Goal: Transaction & Acquisition: Purchase product/service

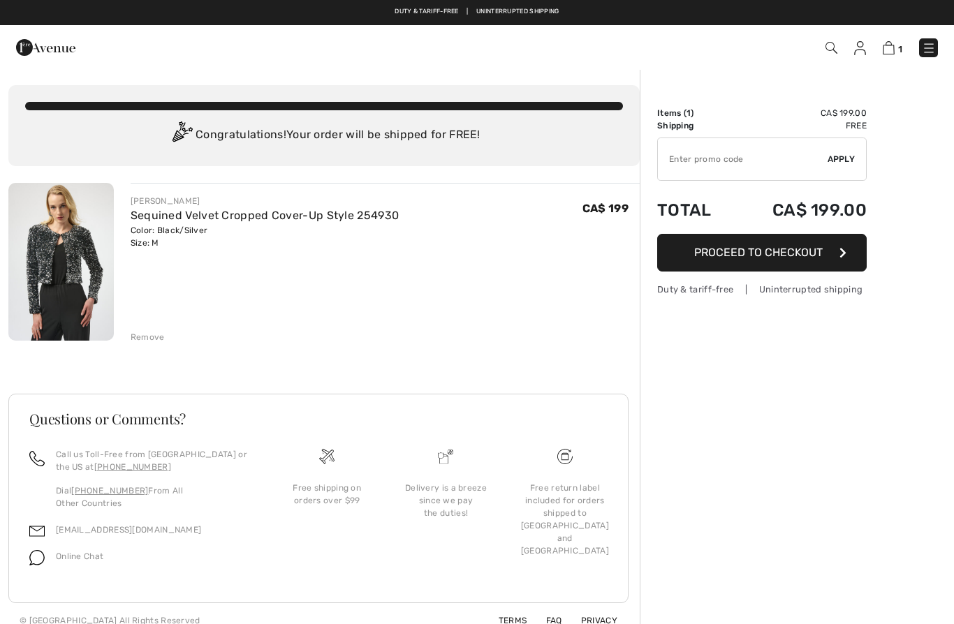
click at [830, 248] on button "Proceed to Checkout" at bounding box center [761, 253] width 209 height 38
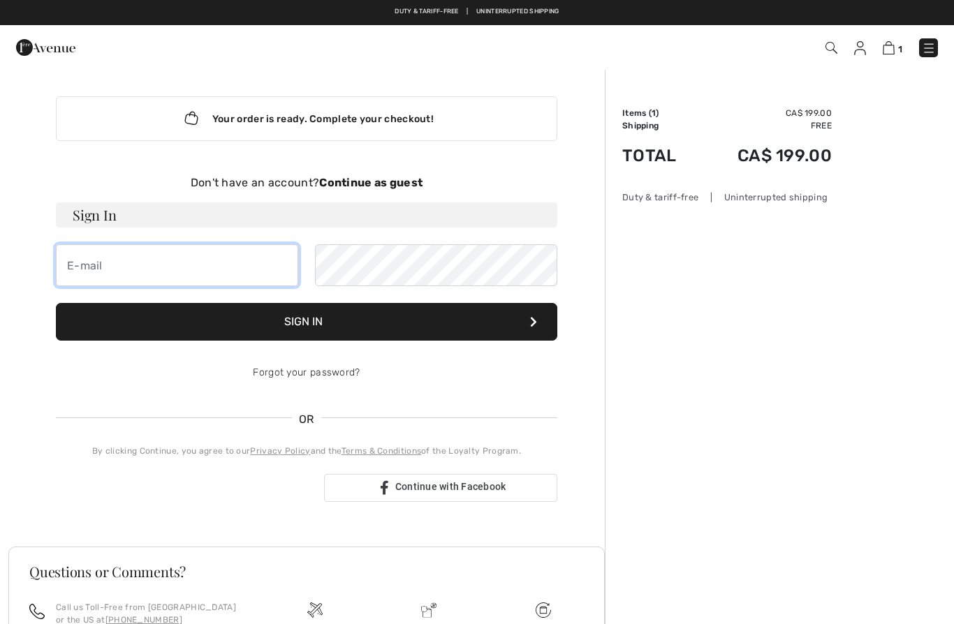
click at [207, 275] on input "email" at bounding box center [177, 265] width 242 height 42
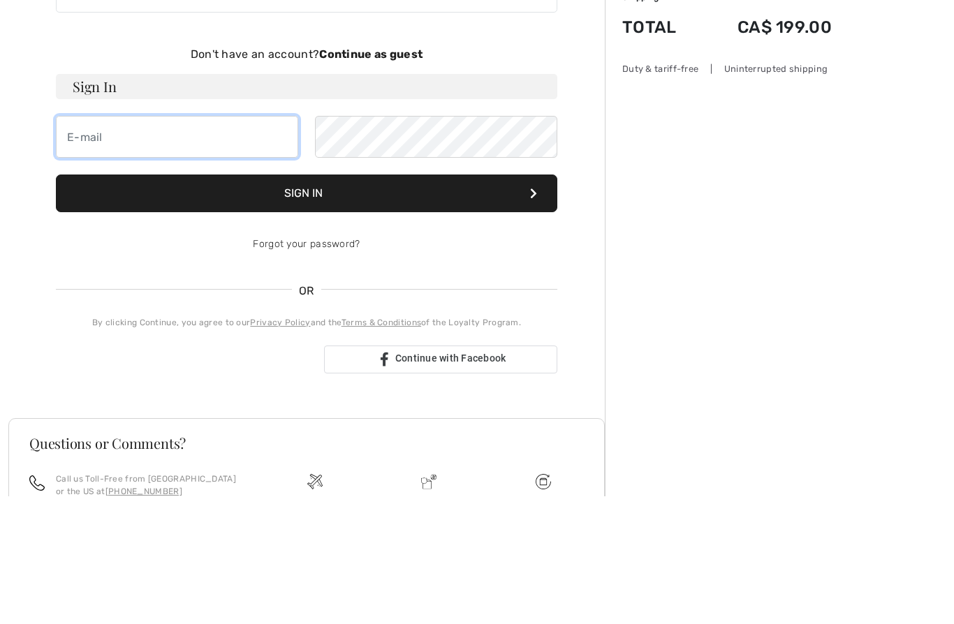
type input "elsamariewheeler@gmail.com"
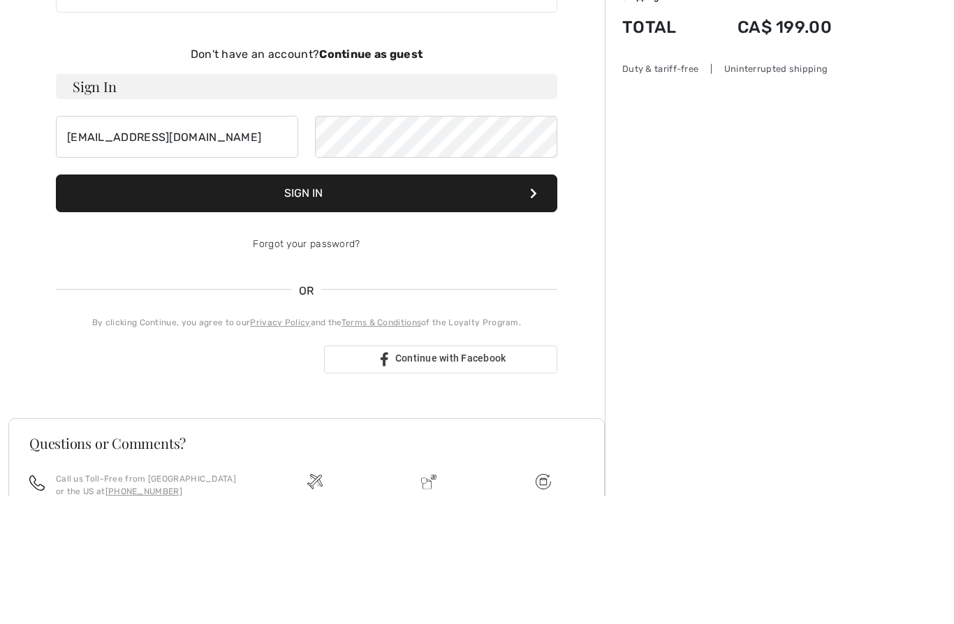
scroll to position [128, 0]
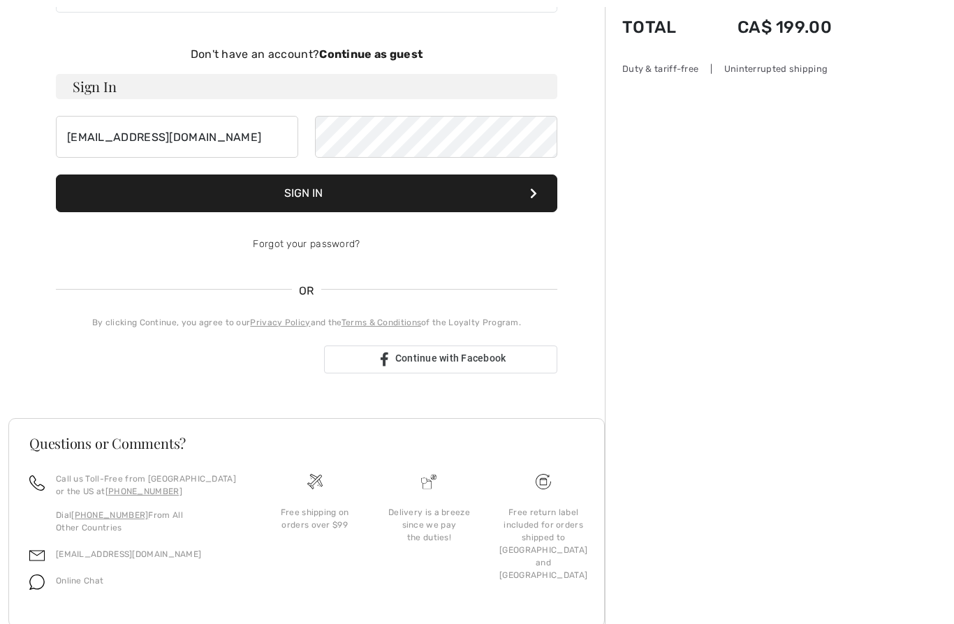
click at [454, 202] on button "Sign In" at bounding box center [306, 194] width 501 height 38
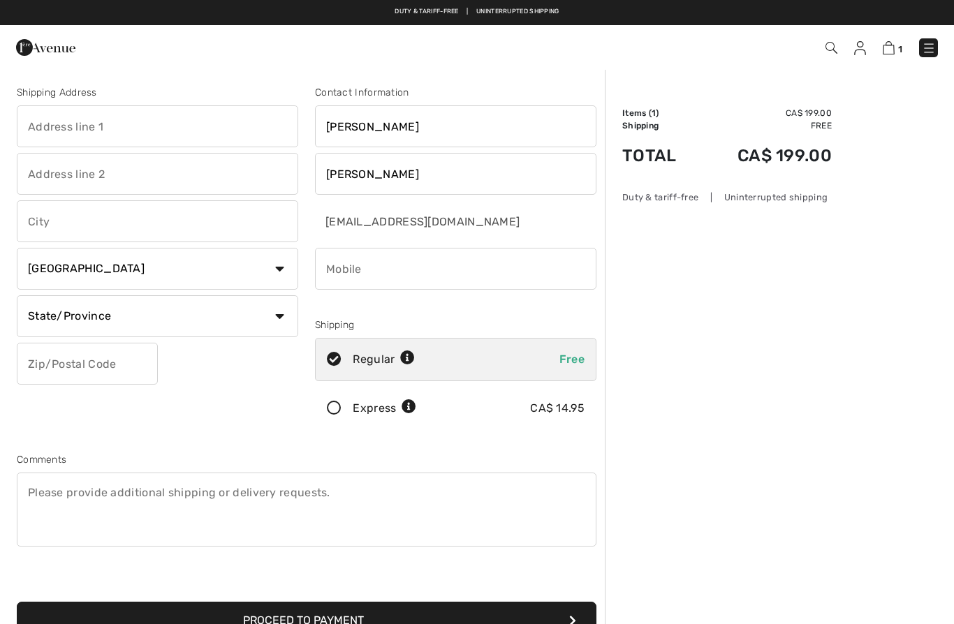
click at [202, 130] on input "text" at bounding box center [157, 126] width 281 height 42
type input "[STREET_ADDRESS]"
type input "Camlachie"
select select "ON"
type input "N0N1E0"
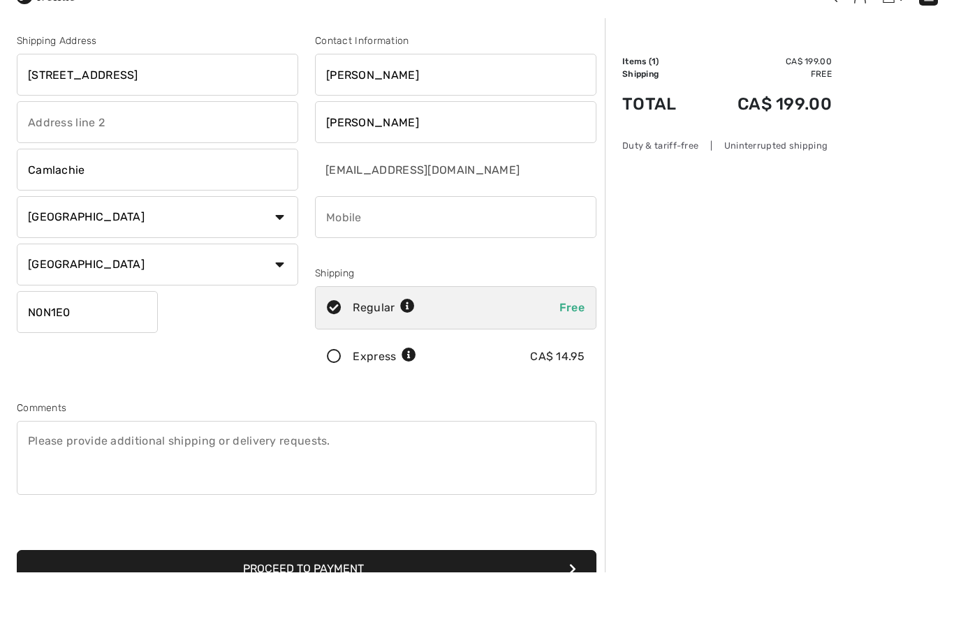
click at [497, 248] on input "phone" at bounding box center [455, 269] width 281 height 42
type input "5193303591"
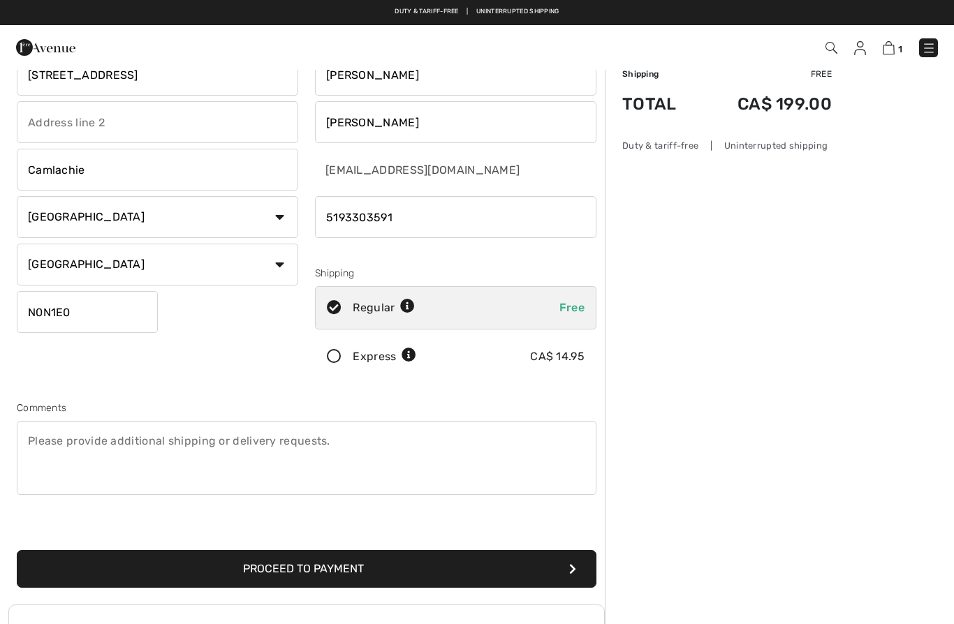
click at [403, 568] on button "Proceed to Payment" at bounding box center [306, 569] width 579 height 38
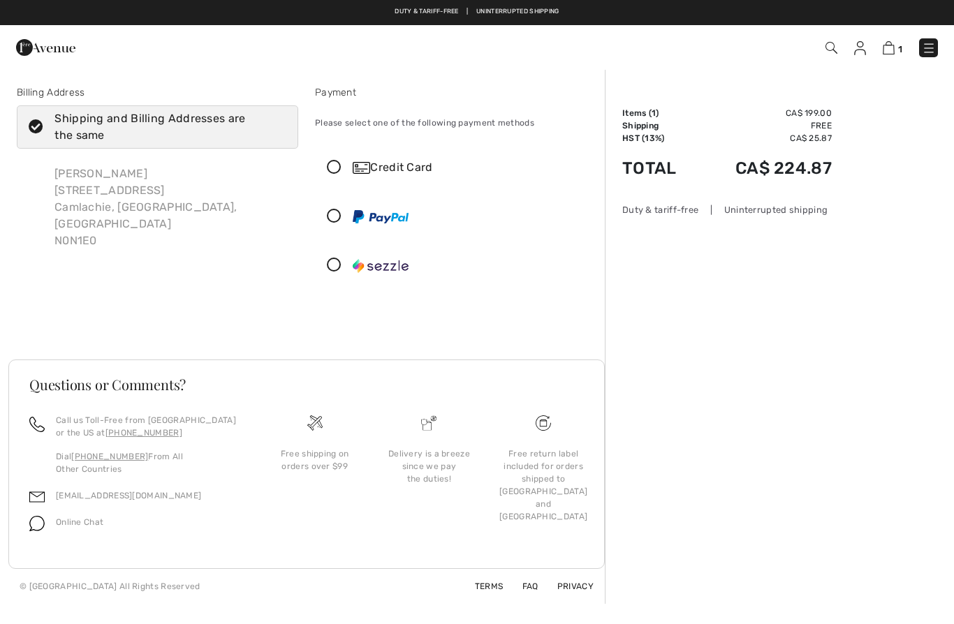
click at [332, 172] on icon at bounding box center [334, 168] width 37 height 15
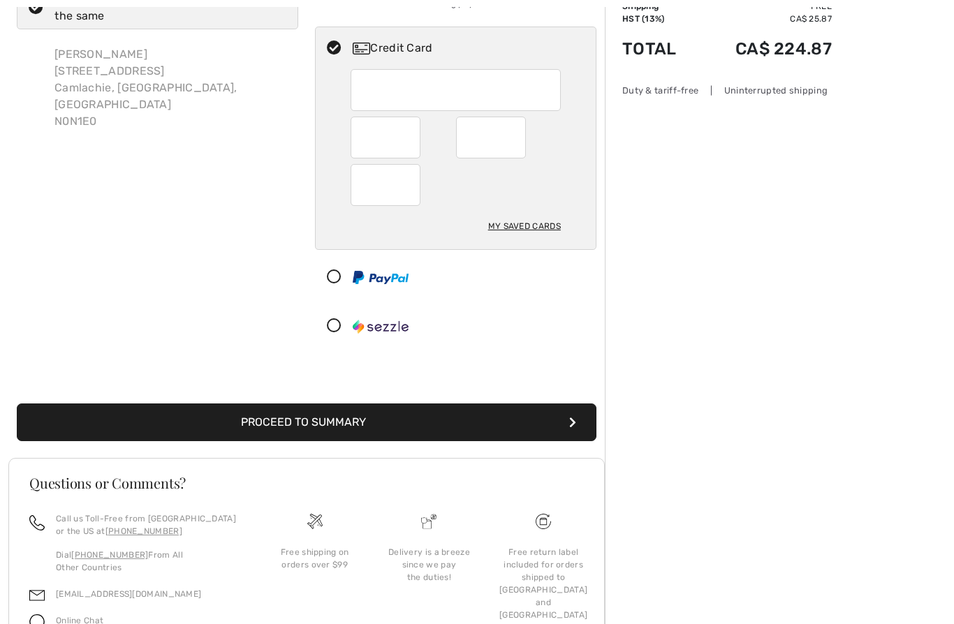
scroll to position [108, 0]
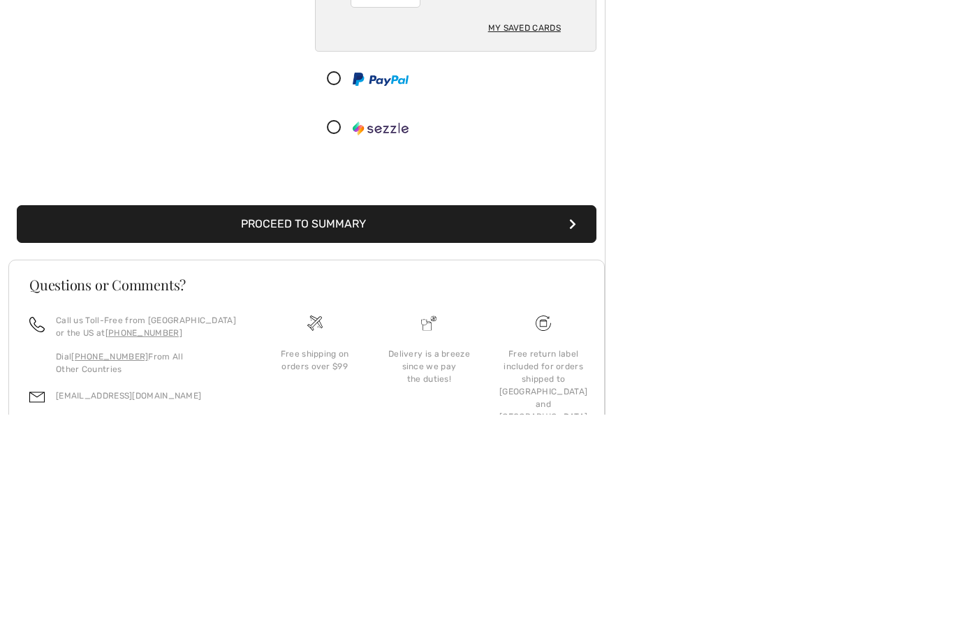
click at [370, 415] on button "Proceed to Summary" at bounding box center [306, 434] width 579 height 38
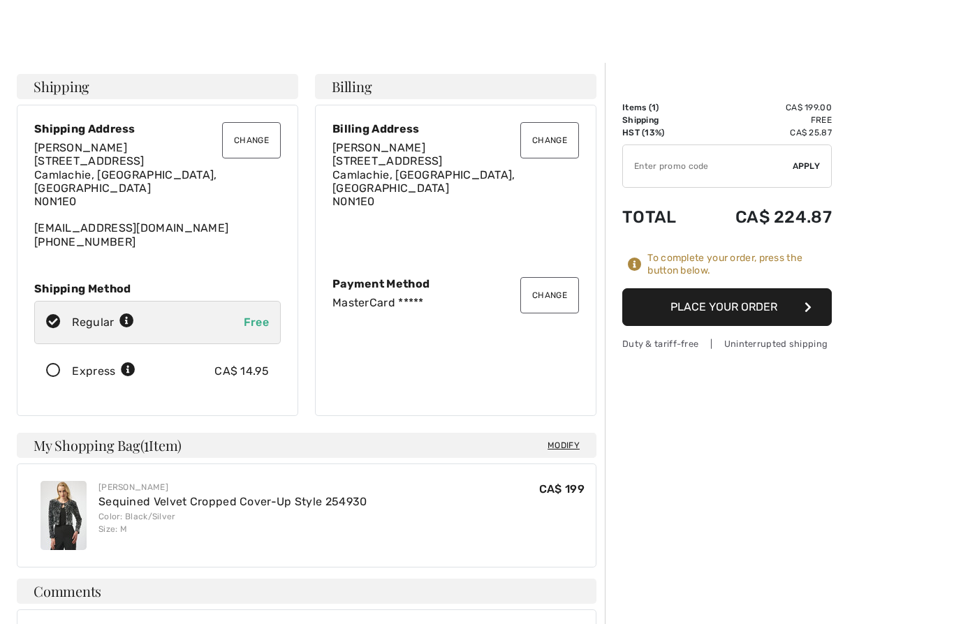
scroll to position [27, 0]
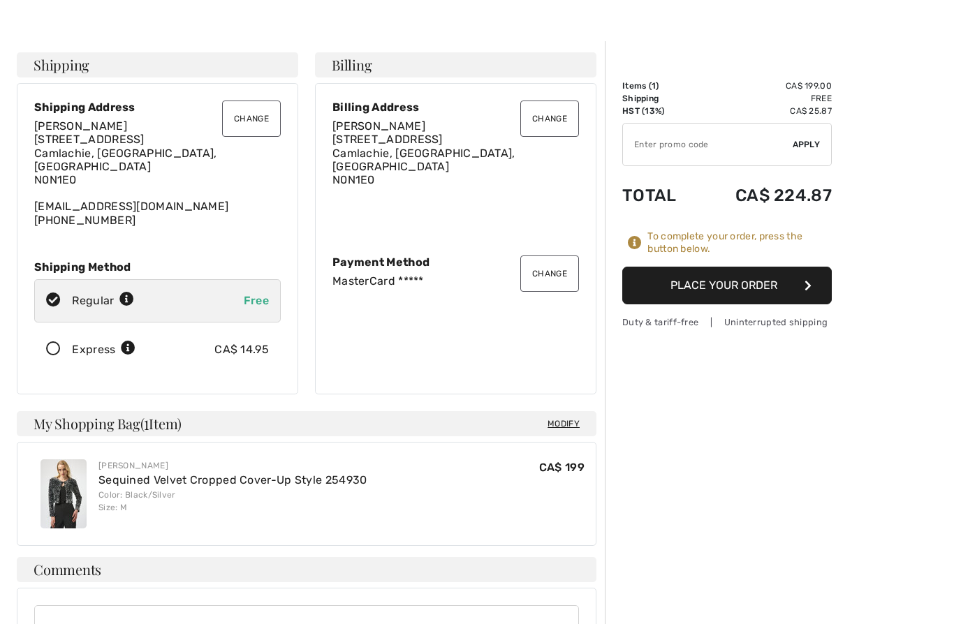
click at [547, 265] on button "Change" at bounding box center [549, 274] width 59 height 36
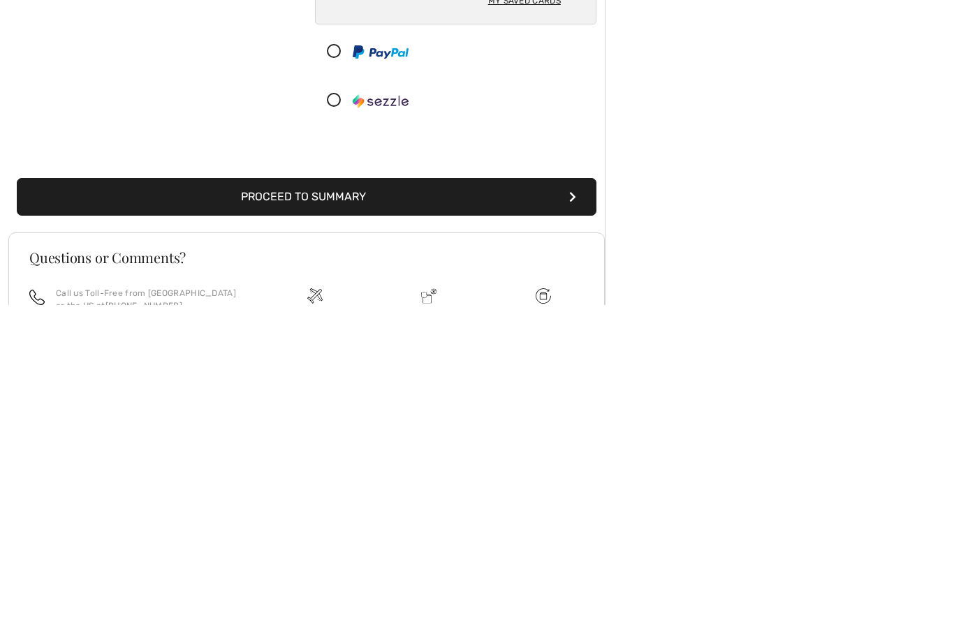
click at [535, 497] on button "Proceed to Summary" at bounding box center [306, 516] width 579 height 38
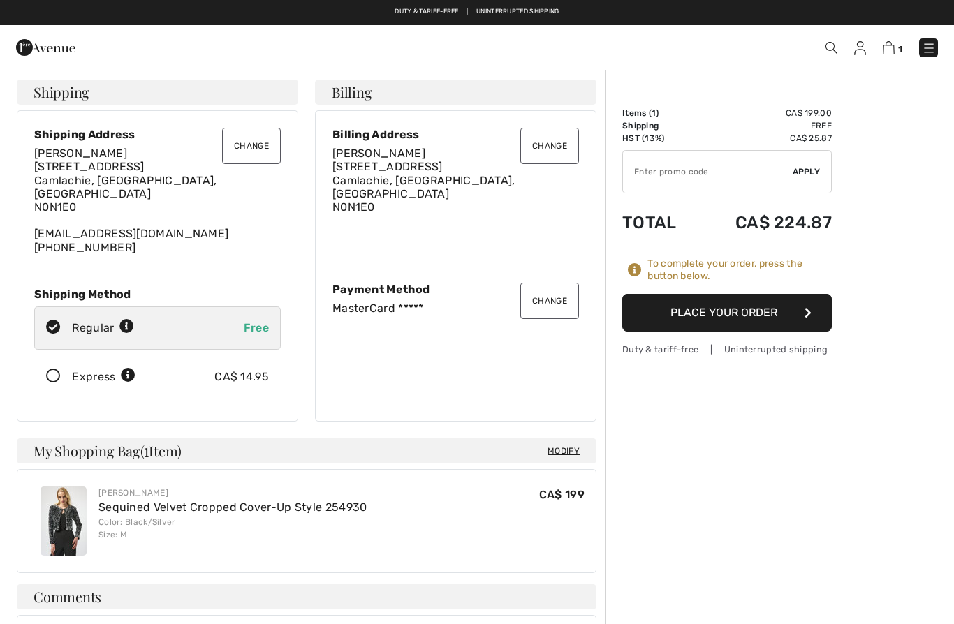
click at [779, 319] on button "Place Your Order" at bounding box center [726, 313] width 209 height 38
